Goal: Browse casually: Explore the website without a specific task or goal

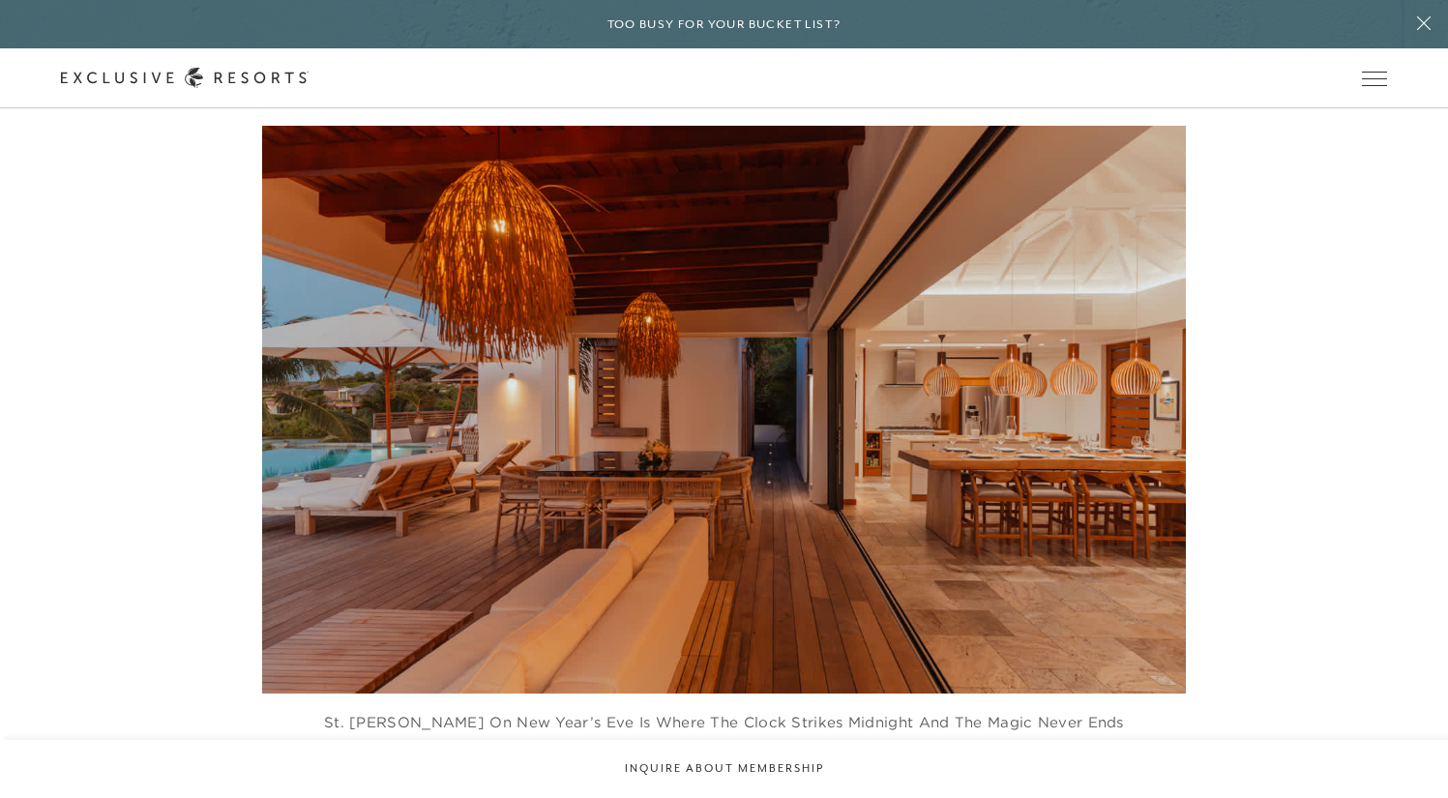
scroll to position [1363, 0]
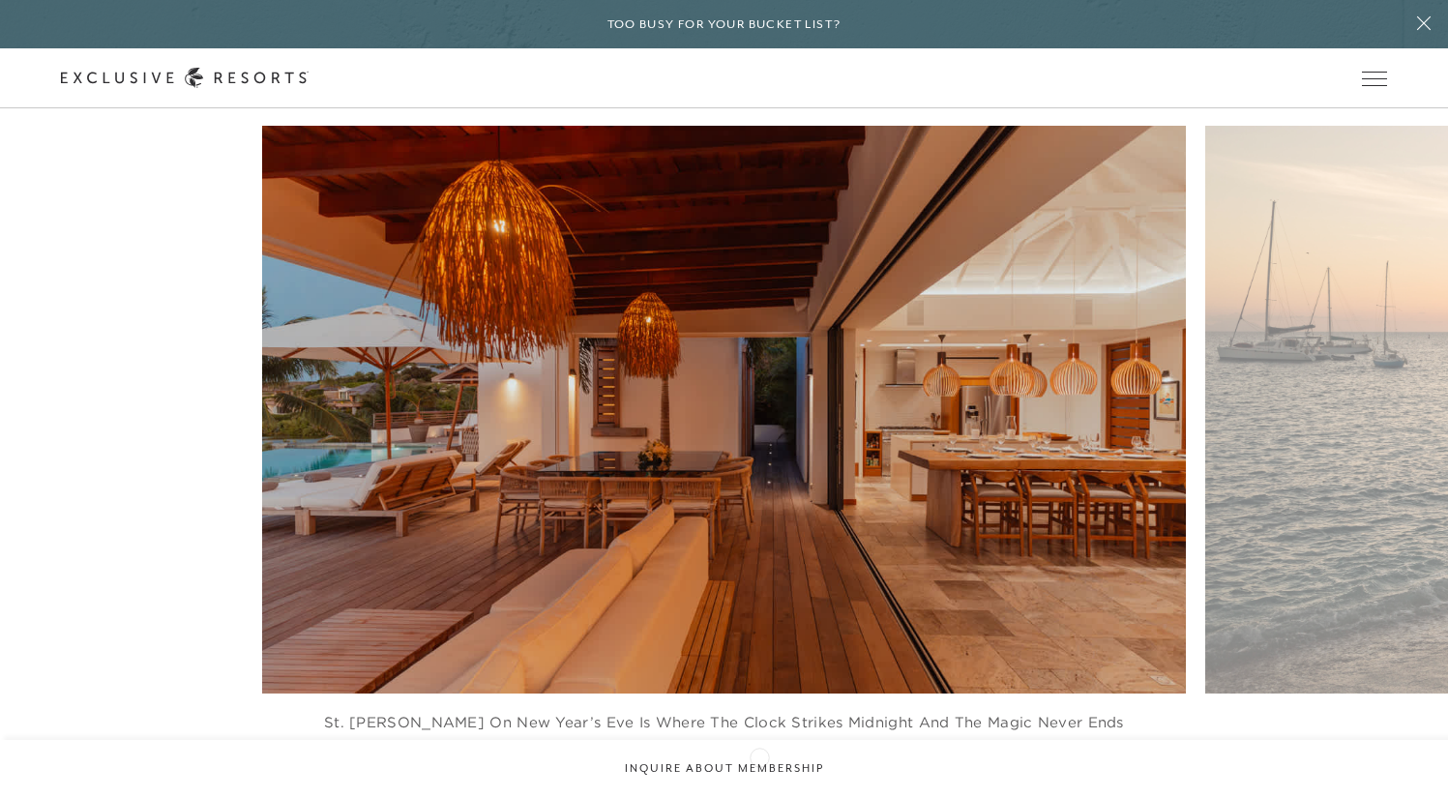
click at [759, 797] on icon at bounding box center [749, 803] width 40 height 8
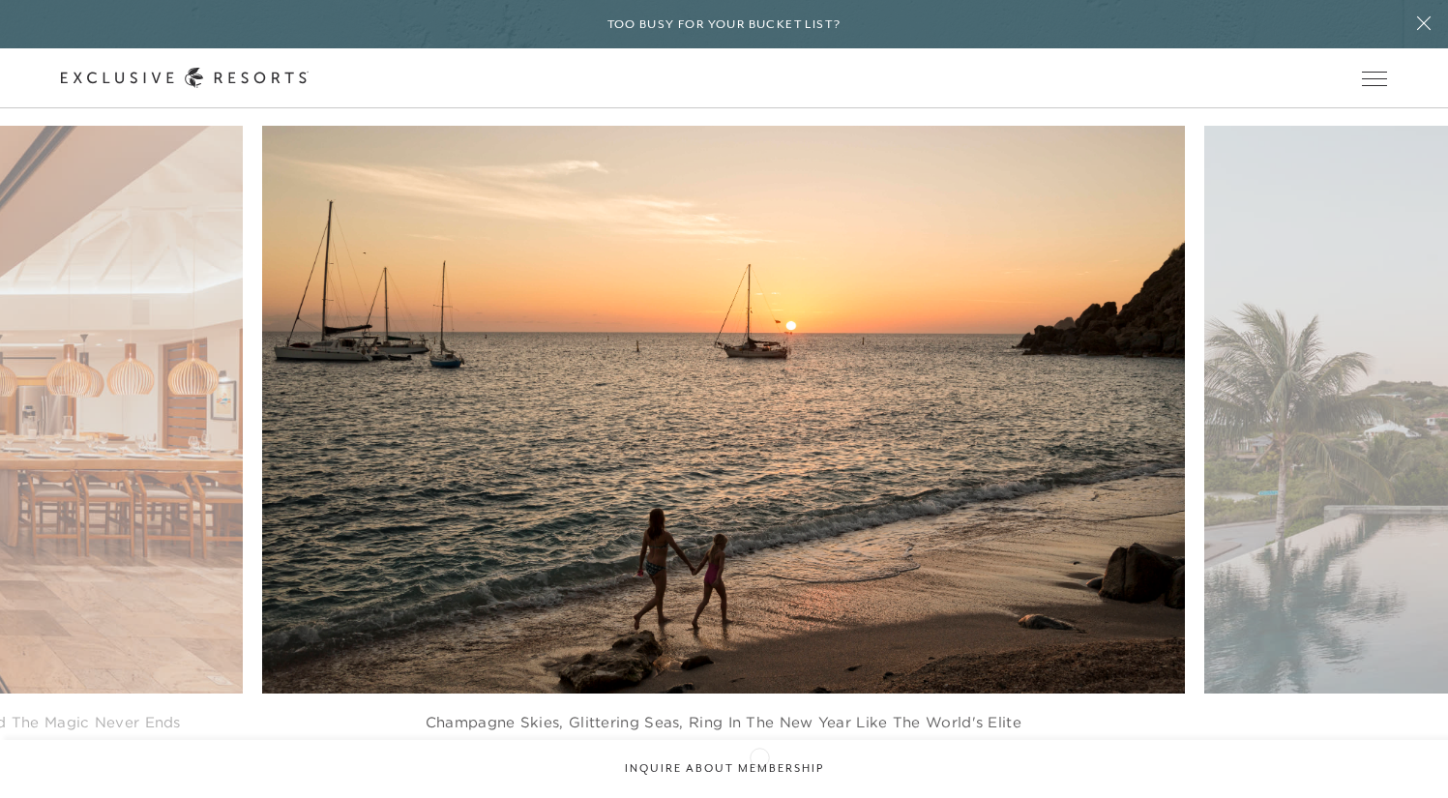
click at [759, 797] on icon at bounding box center [749, 803] width 40 height 8
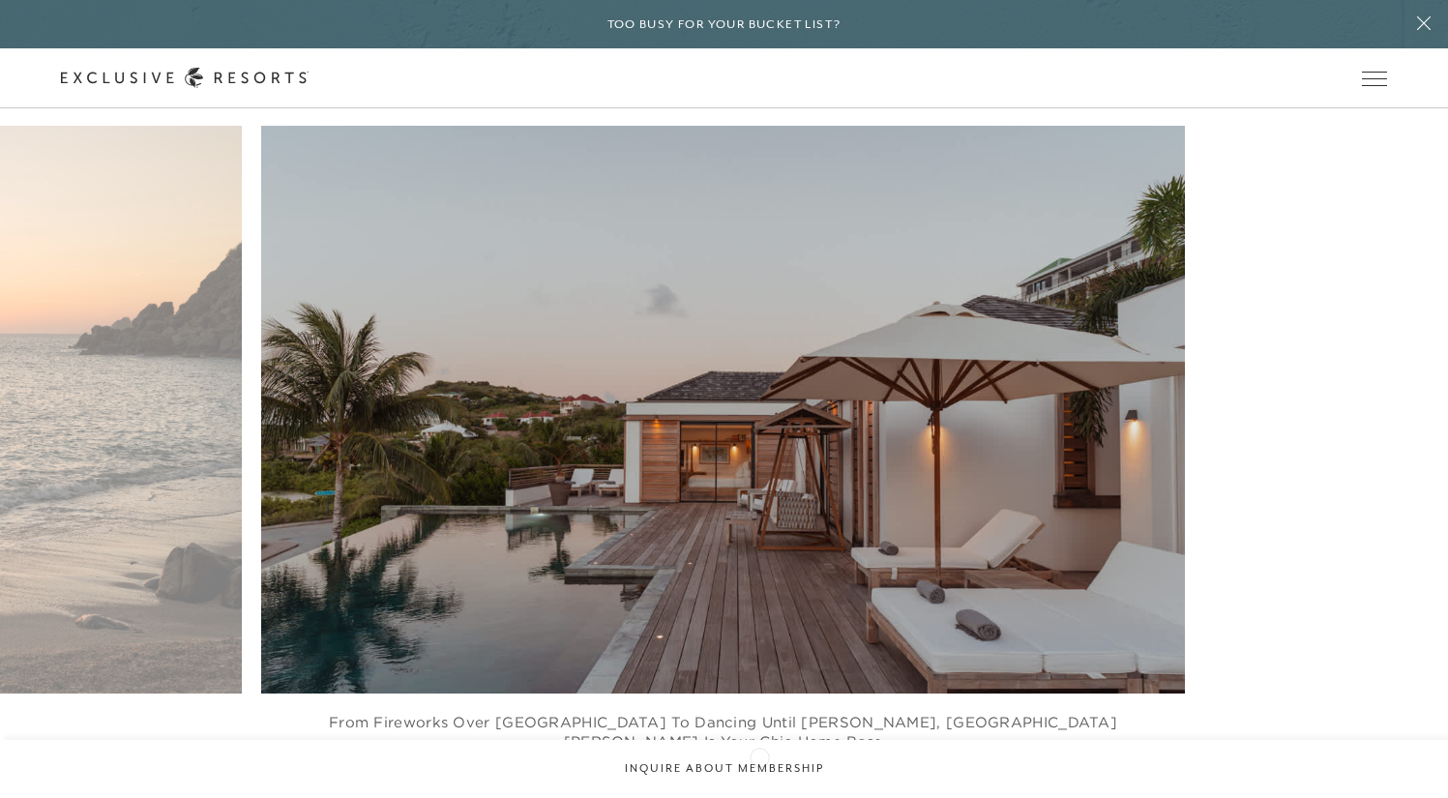
click at [759, 797] on icon at bounding box center [749, 803] width 40 height 8
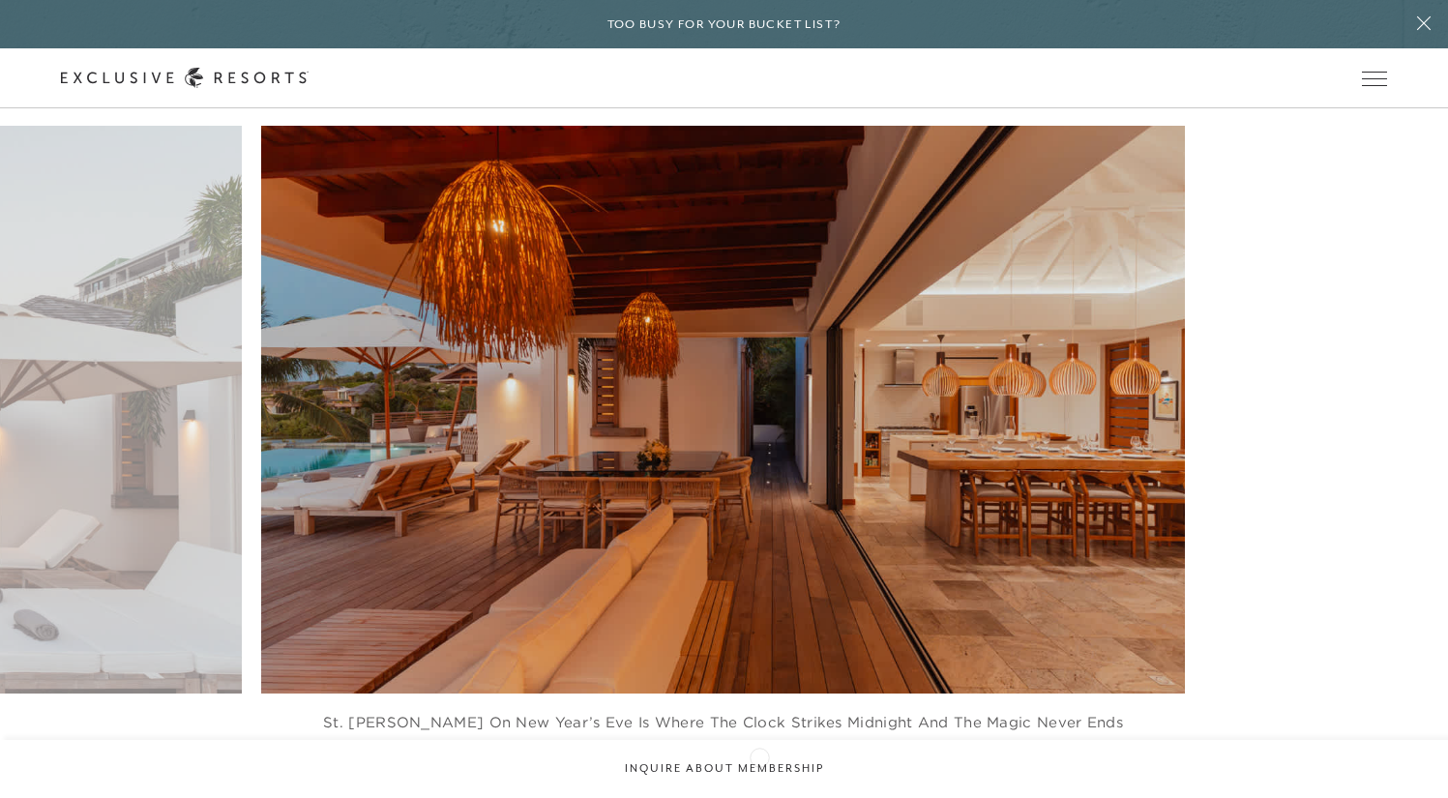
click at [759, 797] on icon at bounding box center [749, 803] width 40 height 8
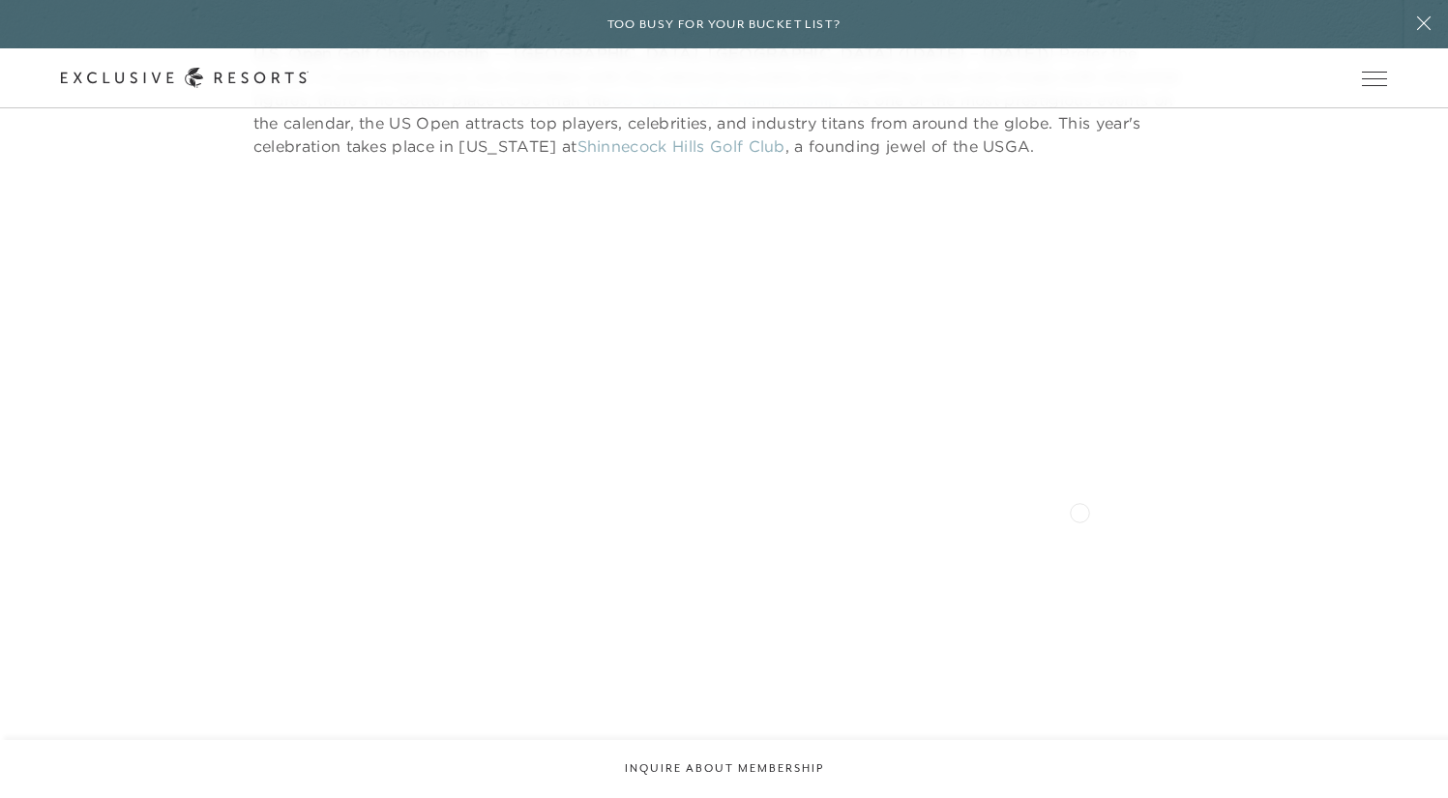
scroll to position [8962, 0]
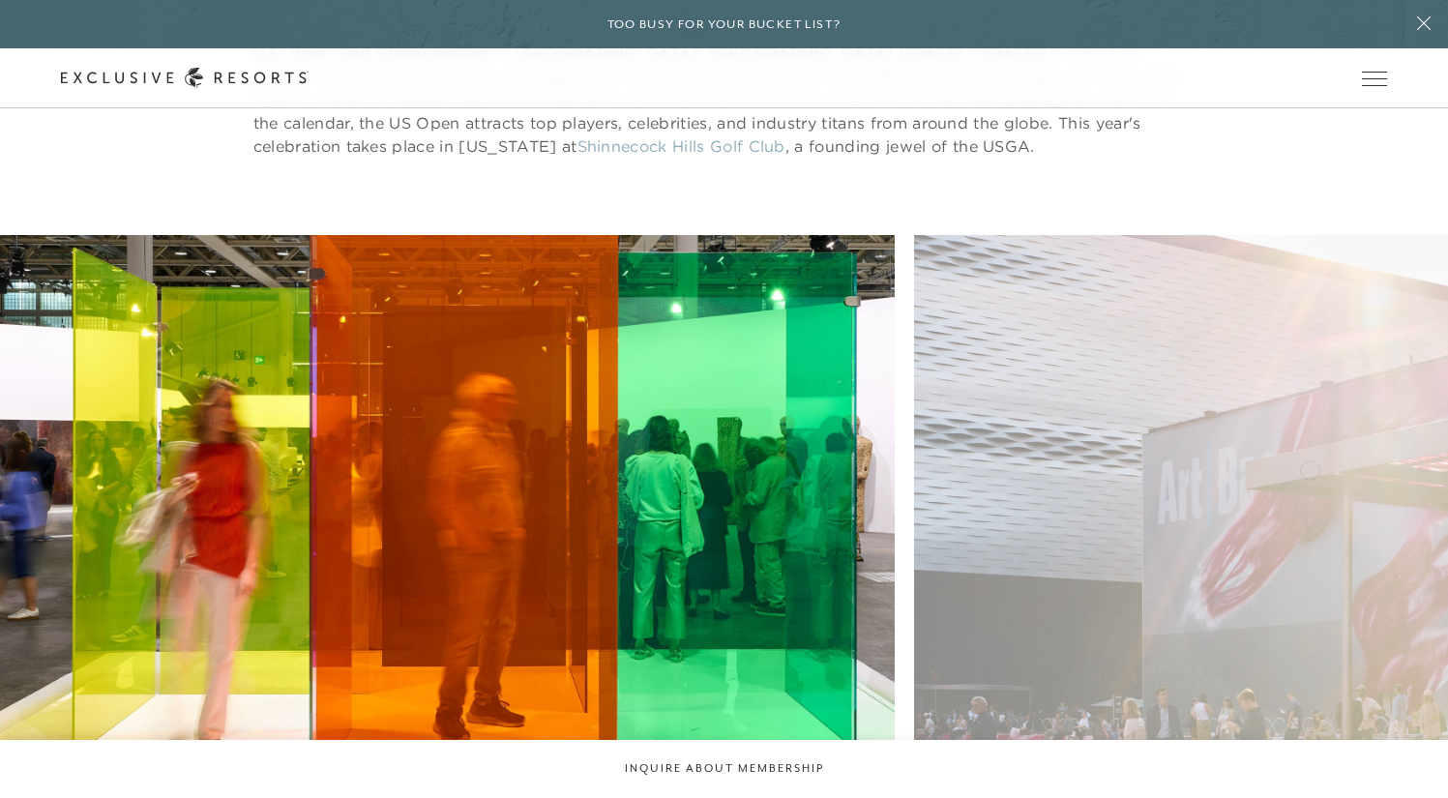
click at [1012, 468] on figure "Mix and [PERSON_NAME] with the world's top artists and curators" at bounding box center [1376, 557] width 924 height 645
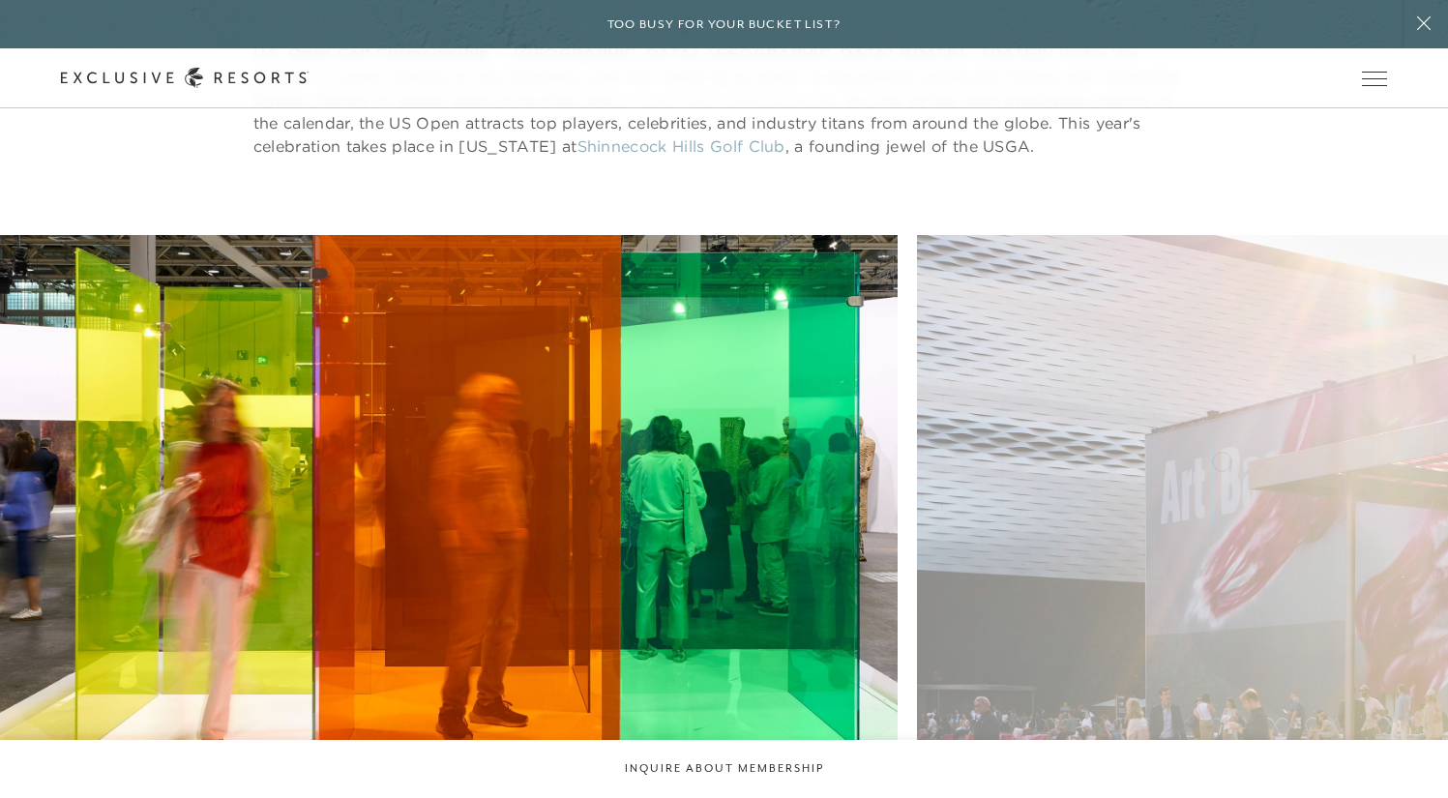
click at [917, 463] on figure "Mix and [PERSON_NAME] with the world's top artists and curators" at bounding box center [1379, 557] width 924 height 645
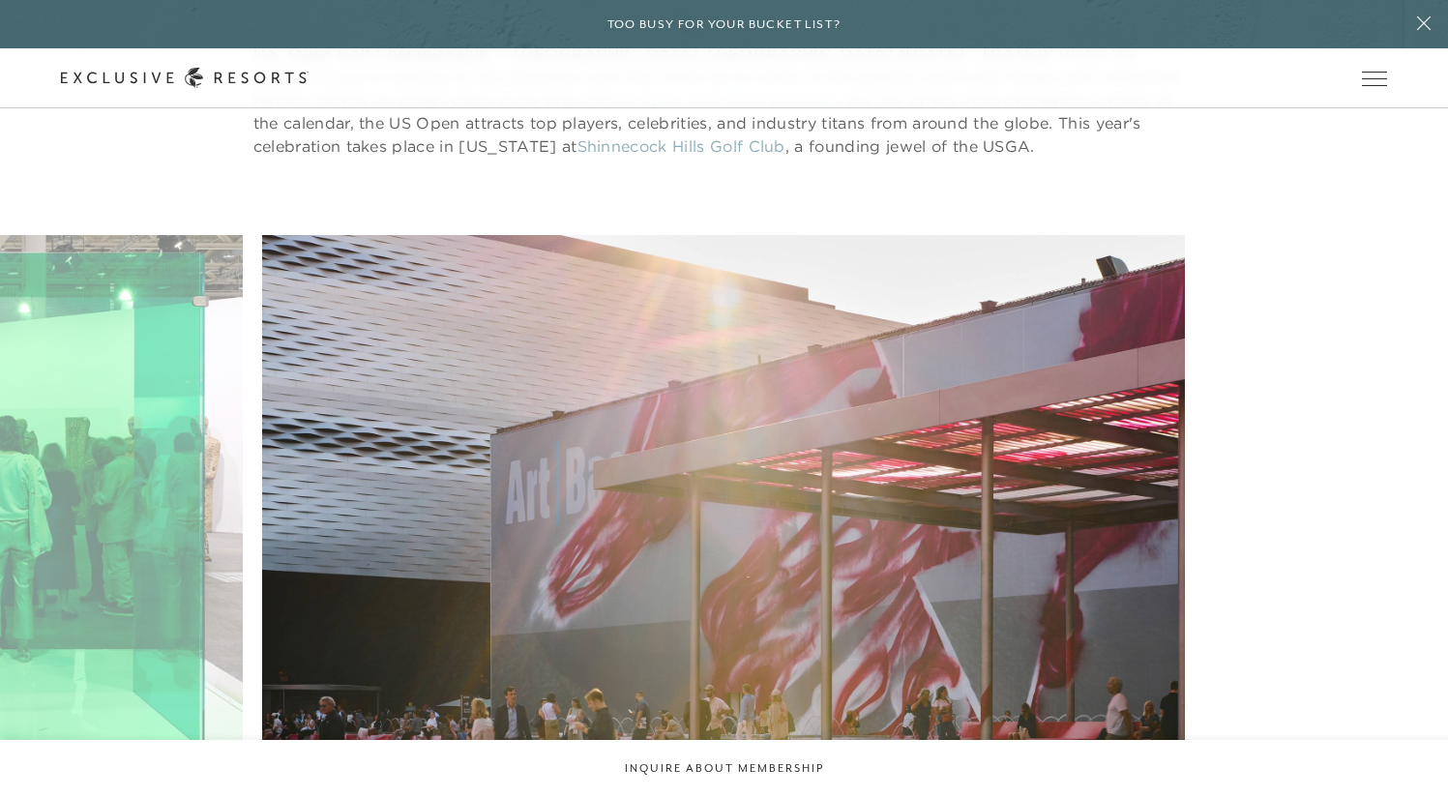
click at [517, 480] on figure "Mix and [PERSON_NAME] with the world's top artists and curators" at bounding box center [724, 557] width 924 height 645
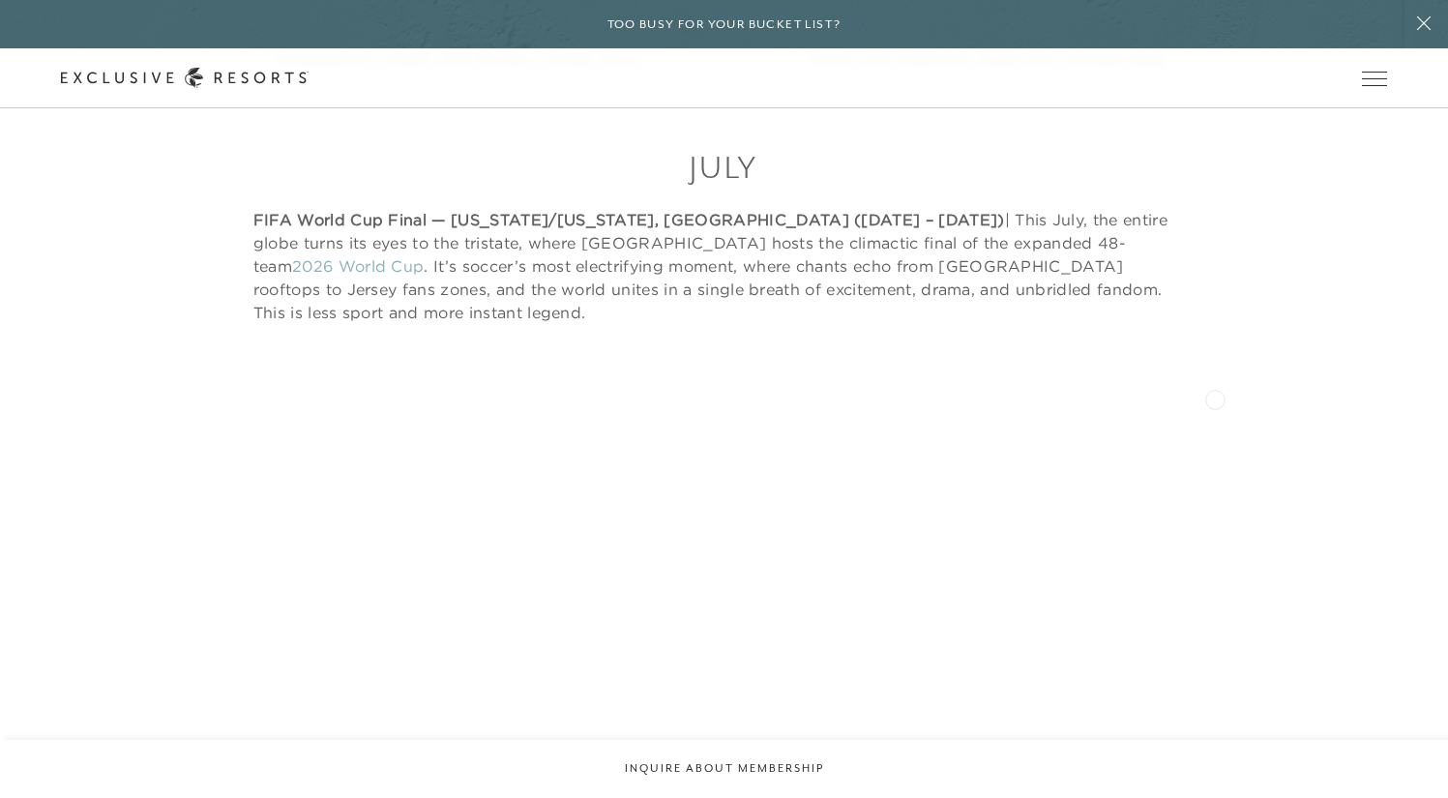
scroll to position [10895, 0]
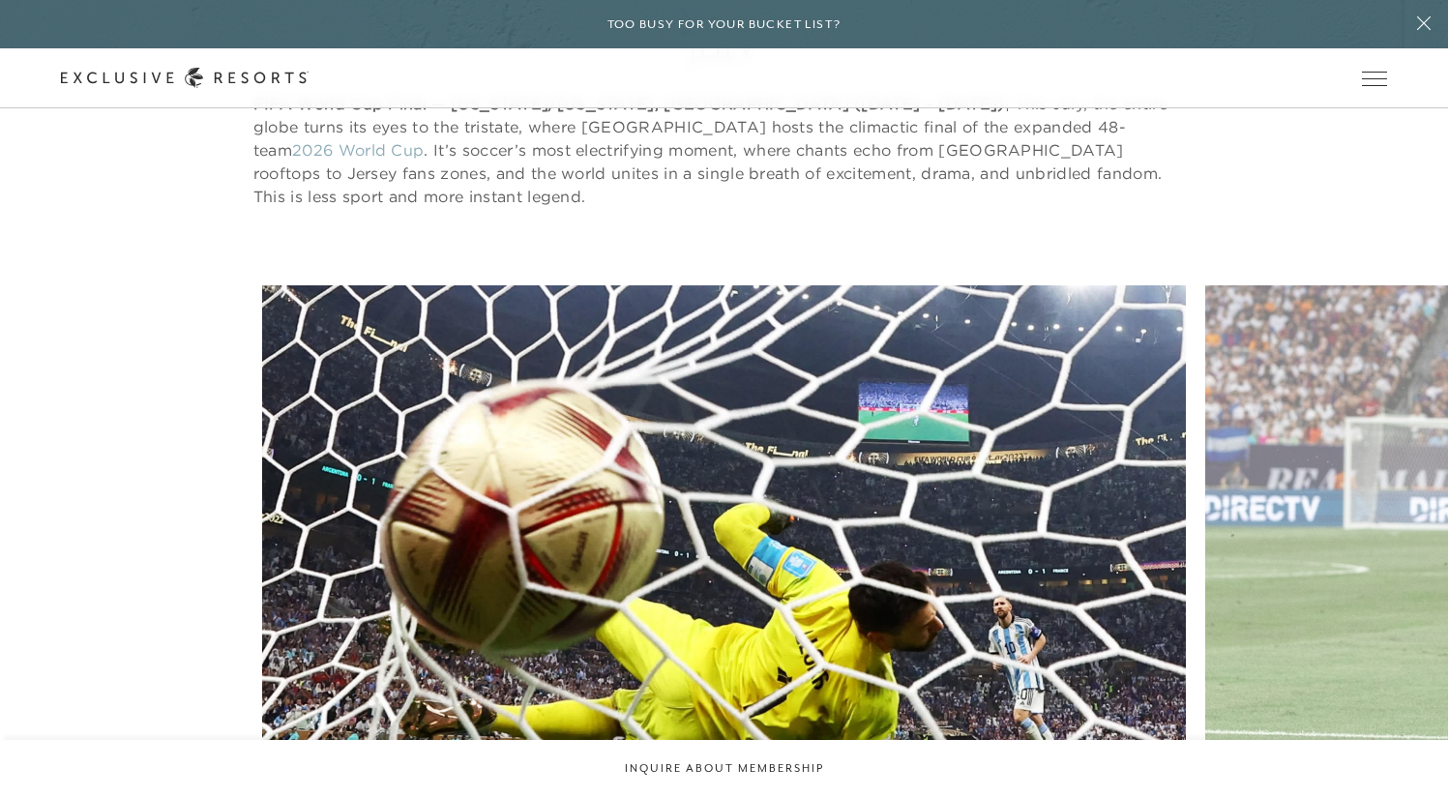
scroll to position [10903, 0]
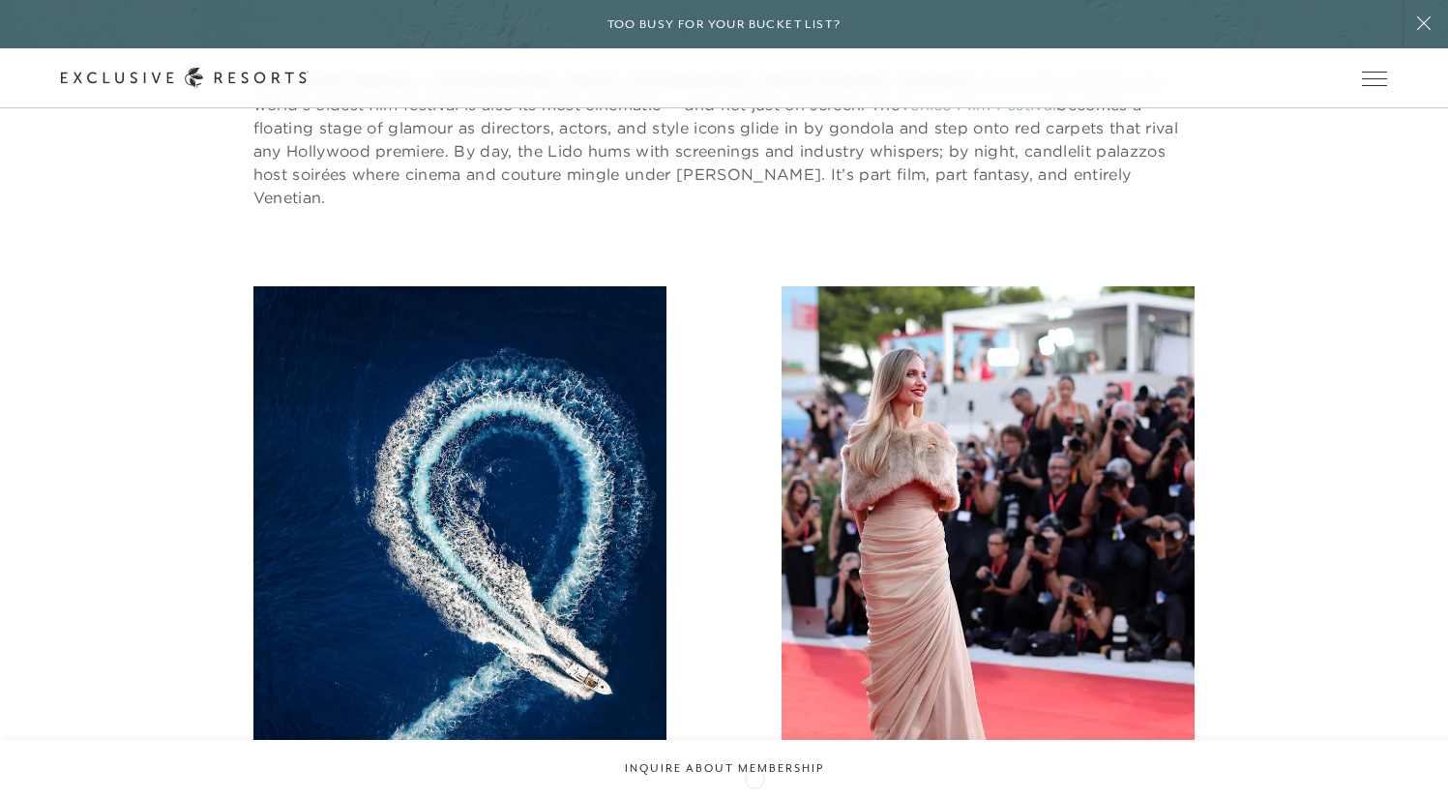
scroll to position [13122, 0]
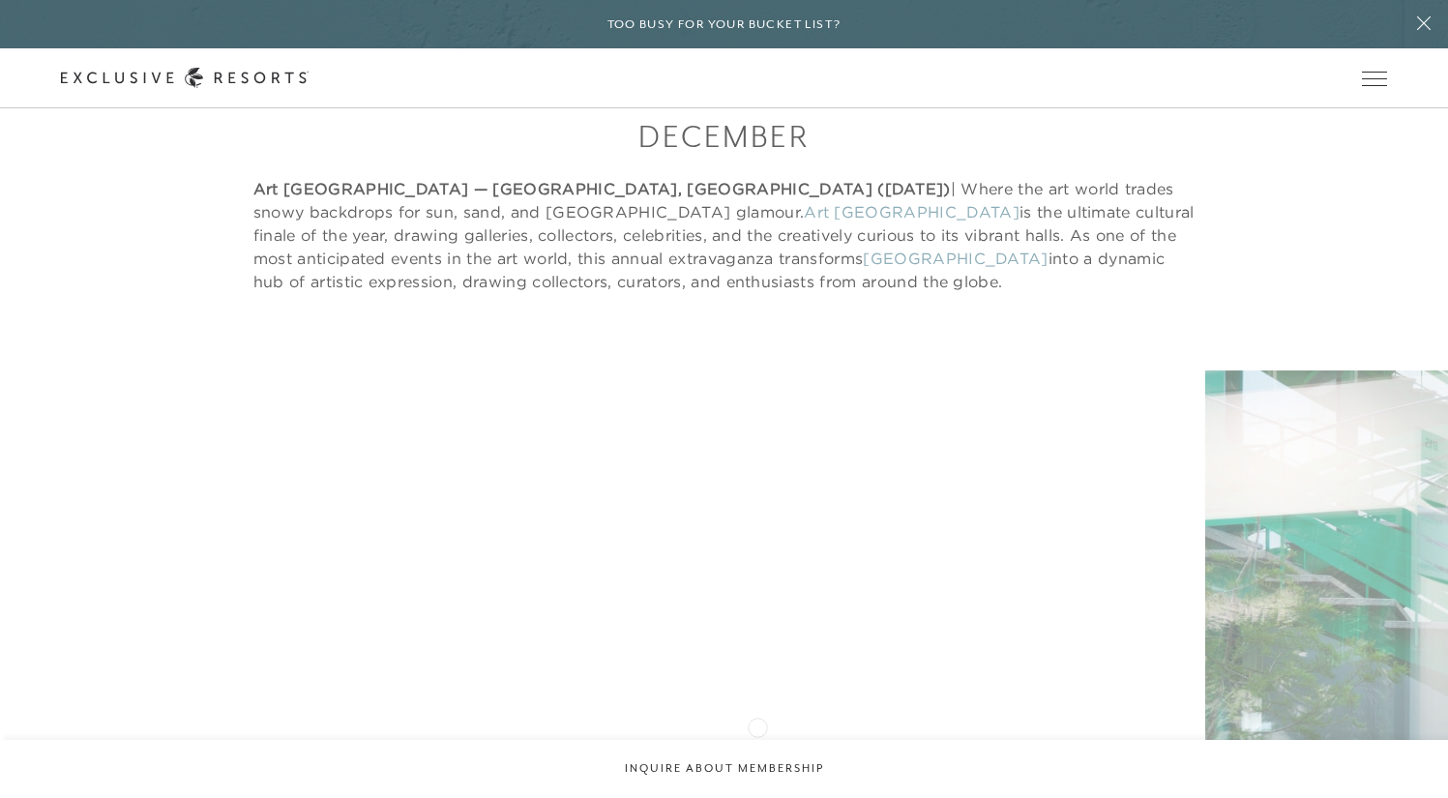
scroll to position [16365, 0]
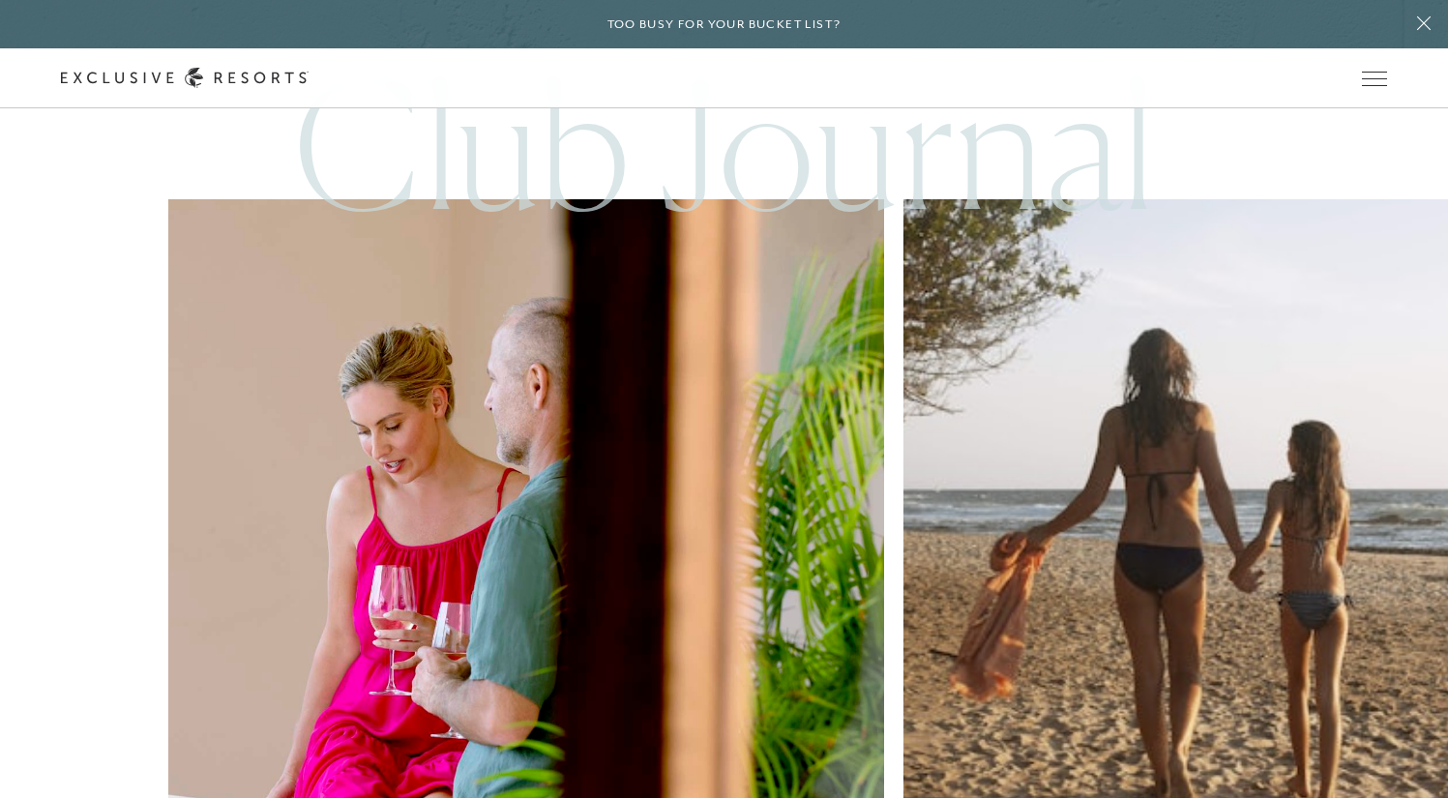
scroll to position [18617, 0]
